Goal: Task Accomplishment & Management: Manage account settings

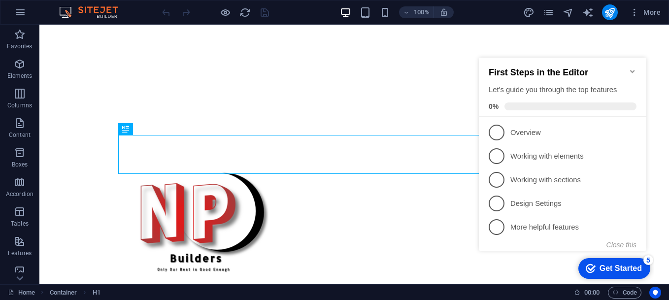
click at [630, 69] on icon "Minimize checklist" at bounding box center [633, 71] width 8 height 8
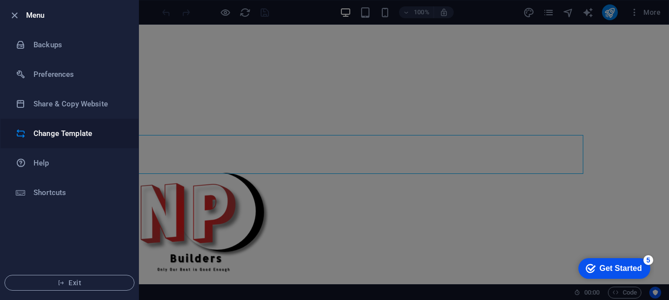
click at [57, 135] on h6 "Change Template" at bounding box center [78, 134] width 91 height 12
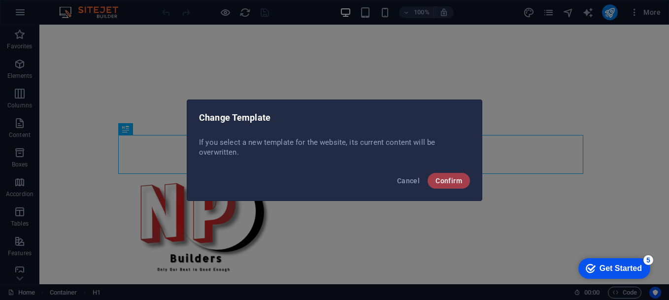
click at [453, 182] on span "Confirm" at bounding box center [448, 181] width 27 height 8
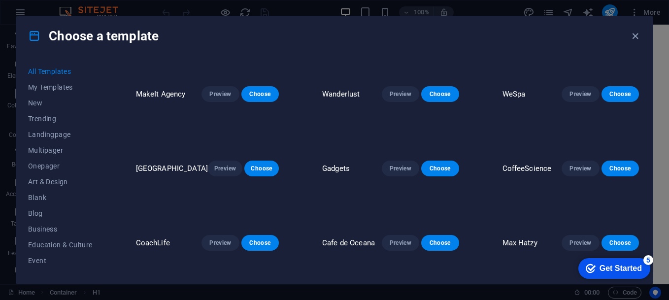
scroll to position [739, 0]
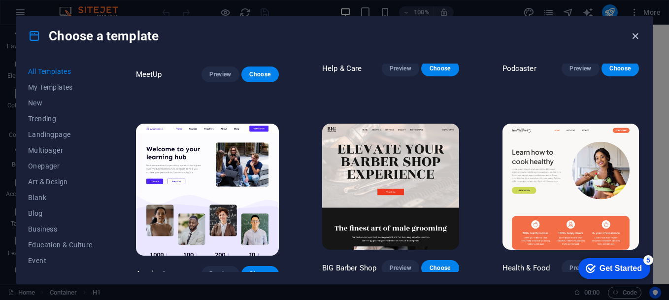
drag, startPoint x: 634, startPoint y: 36, endPoint x: 584, endPoint y: 15, distance: 55.2
click at [634, 36] on icon "button" at bounding box center [635, 36] width 11 height 11
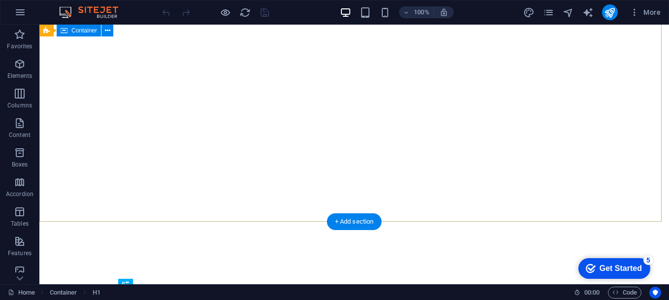
scroll to position [0, 0]
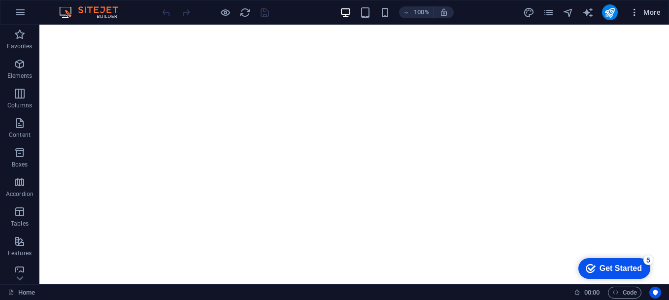
click at [647, 11] on span "More" at bounding box center [645, 12] width 31 height 10
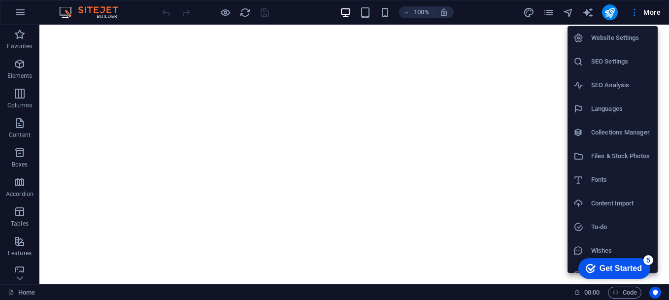
click at [604, 40] on h6 "Website Settings" at bounding box center [621, 38] width 61 height 12
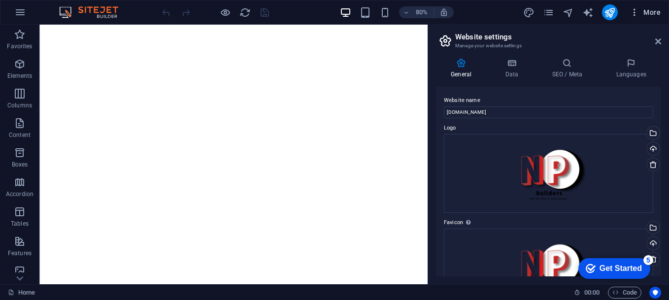
click at [648, 13] on span "More" at bounding box center [645, 12] width 31 height 10
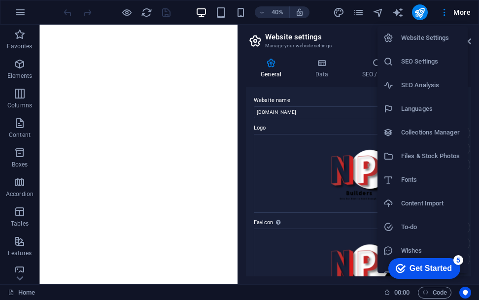
click at [21, 14] on div at bounding box center [239, 150] width 479 height 300
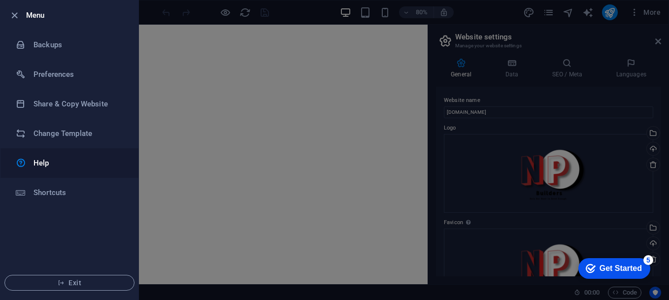
click at [36, 163] on h6 "Help" at bounding box center [78, 163] width 91 height 12
click at [53, 75] on h6 "Preferences" at bounding box center [78, 74] width 91 height 12
